Goal: Task Accomplishment & Management: Manage account settings

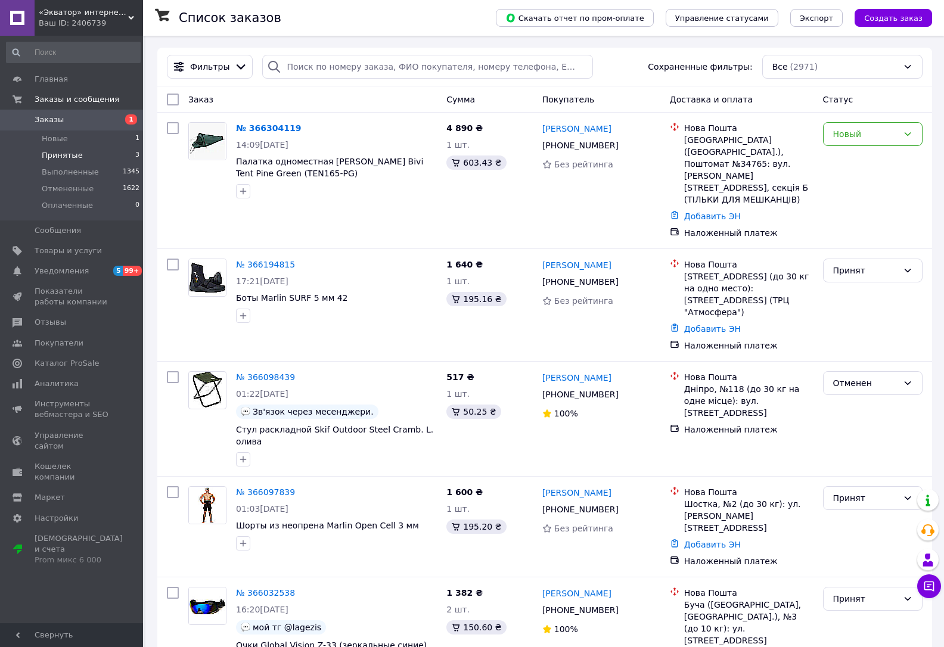
click at [58, 150] on span "Принятые" at bounding box center [62, 155] width 41 height 11
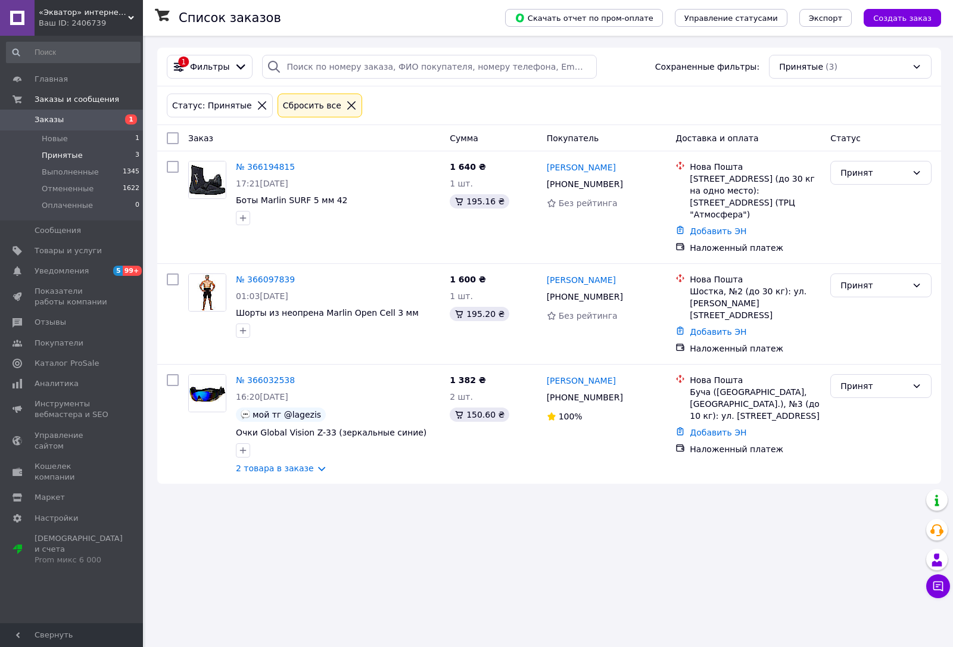
click at [74, 11] on span "«Экватор» интернет-магазин" at bounding box center [83, 12] width 89 height 11
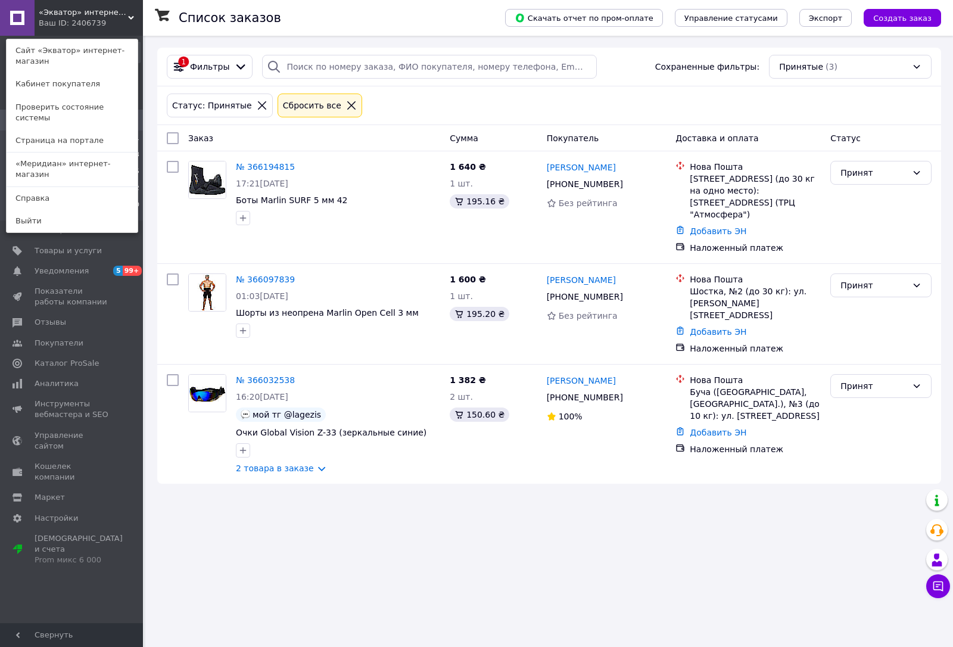
click at [83, 14] on span "«Экватор» интернет-магазин" at bounding box center [83, 12] width 89 height 11
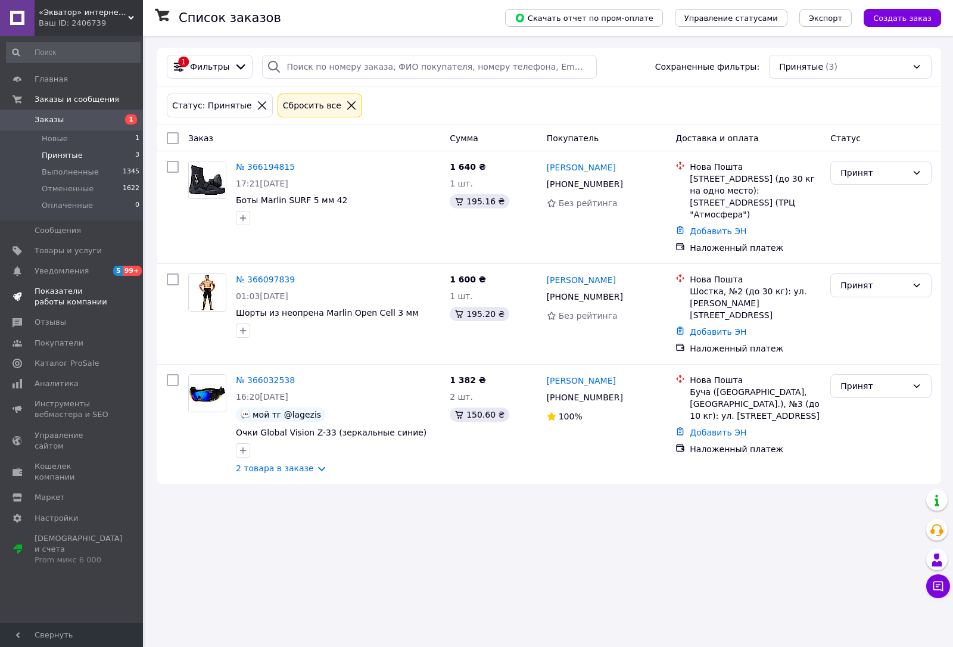
click at [54, 295] on span "Показатели работы компании" at bounding box center [73, 296] width 76 height 21
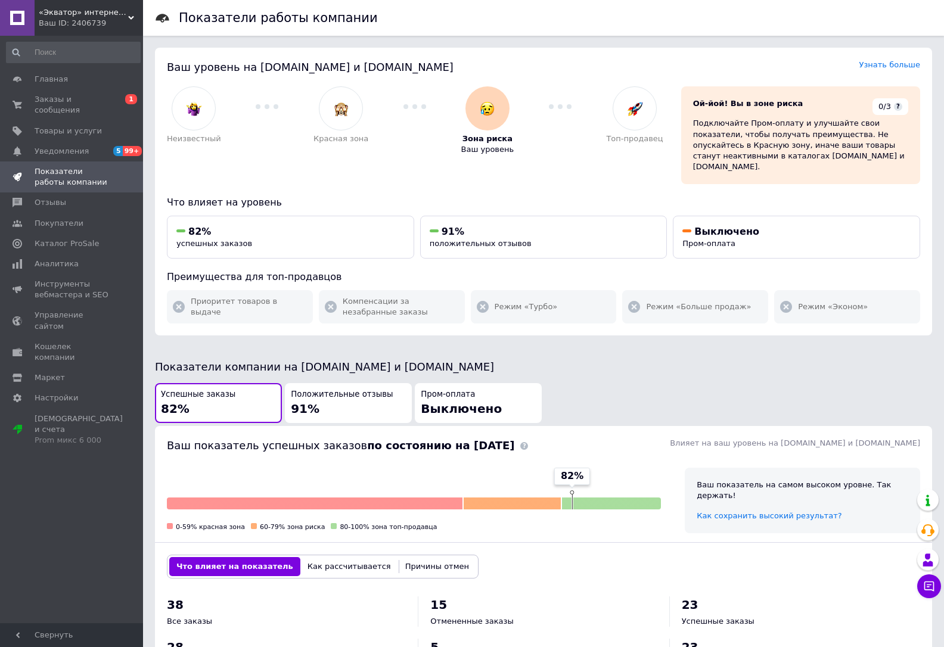
click at [57, 13] on span "«Экватор» интернет-магазин" at bounding box center [83, 12] width 89 height 11
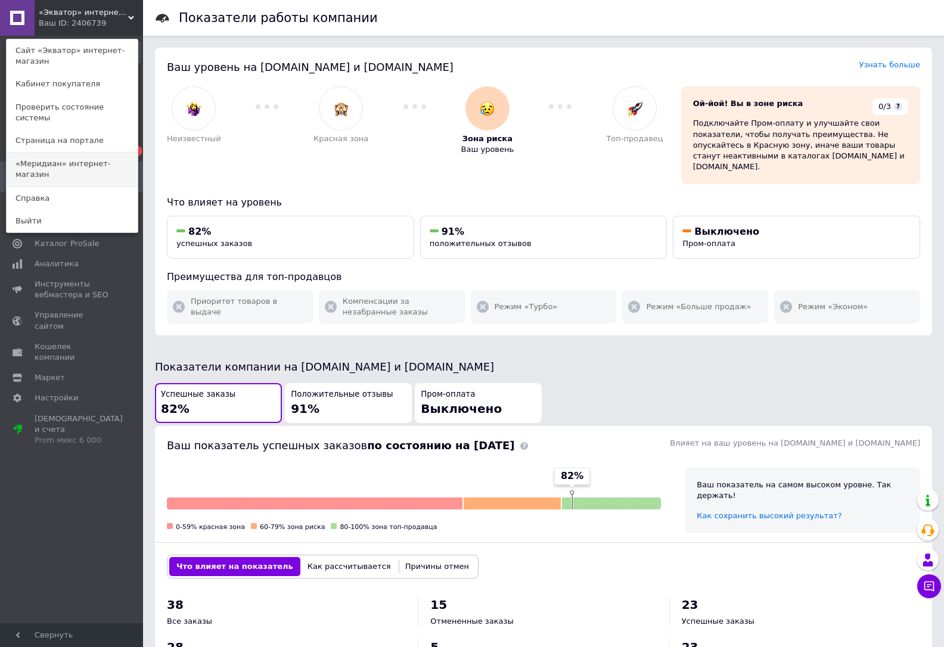
click at [58, 153] on link "«Меридиан» интернет-магазин" at bounding box center [72, 169] width 131 height 33
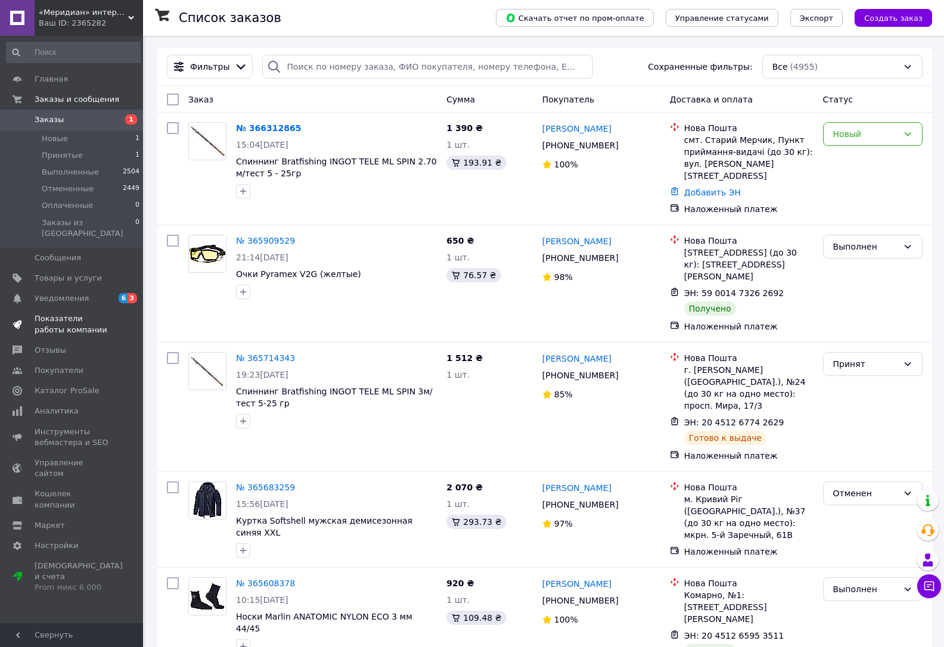
click at [65, 313] on span "Показатели работы компании" at bounding box center [73, 323] width 76 height 21
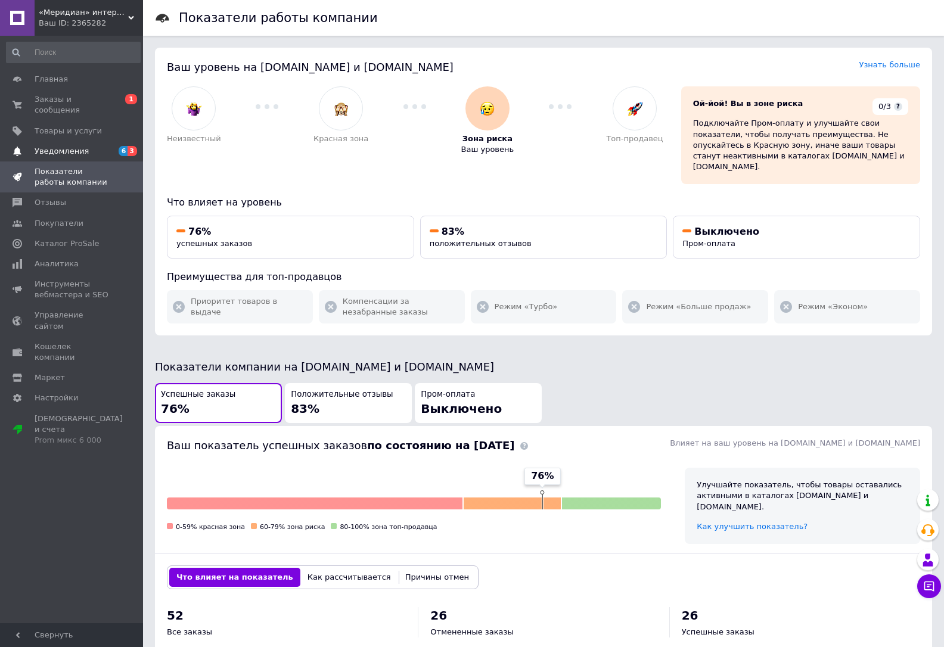
click at [77, 146] on span "Уведомления" at bounding box center [62, 151] width 54 height 11
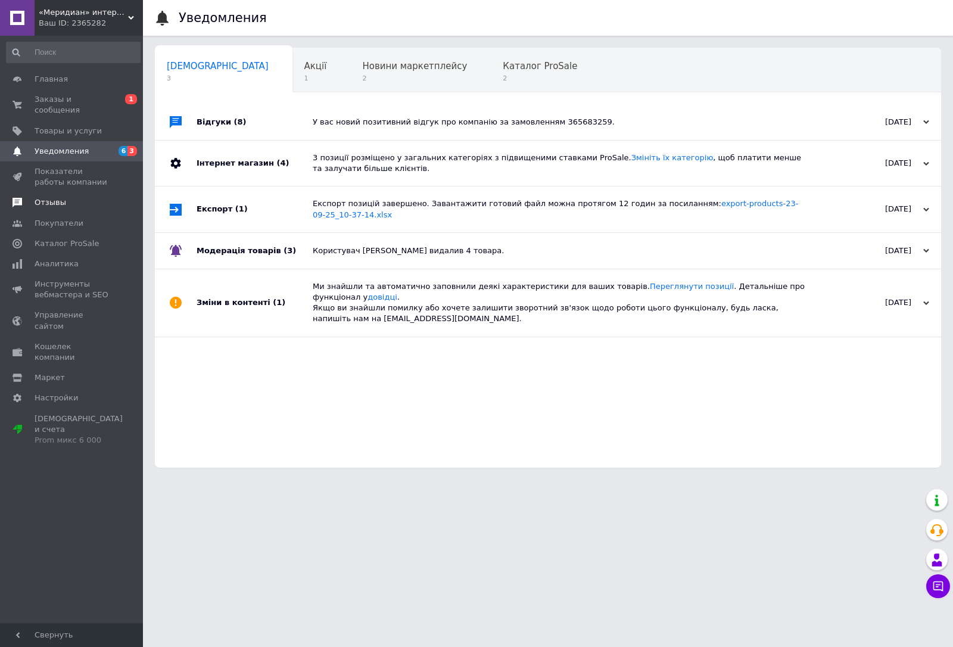
click at [52, 197] on span "Отзывы" at bounding box center [51, 202] width 32 height 11
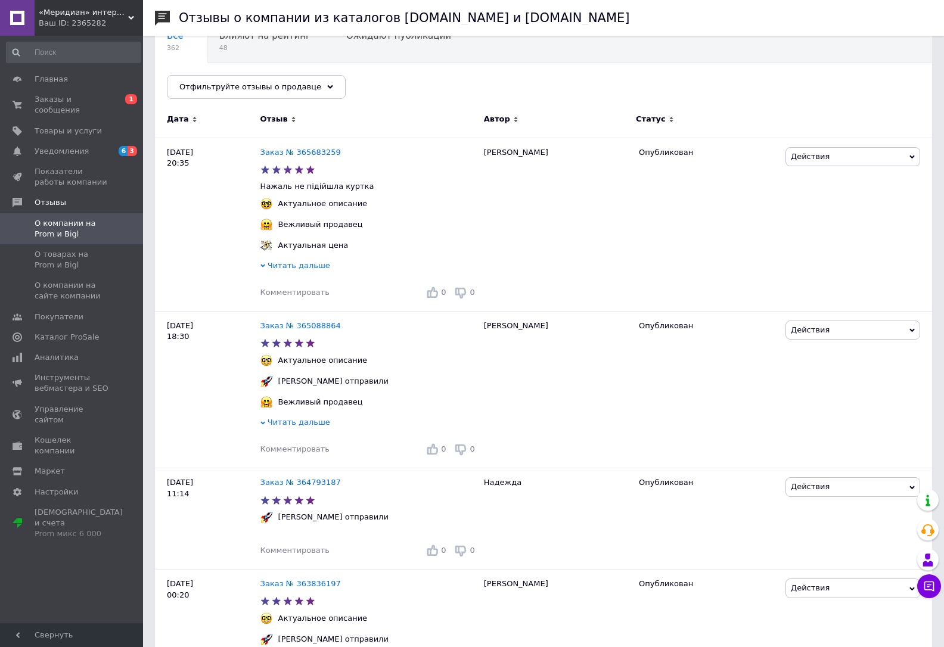
scroll to position [179, 0]
